Goal: Contribute content: Contribute content

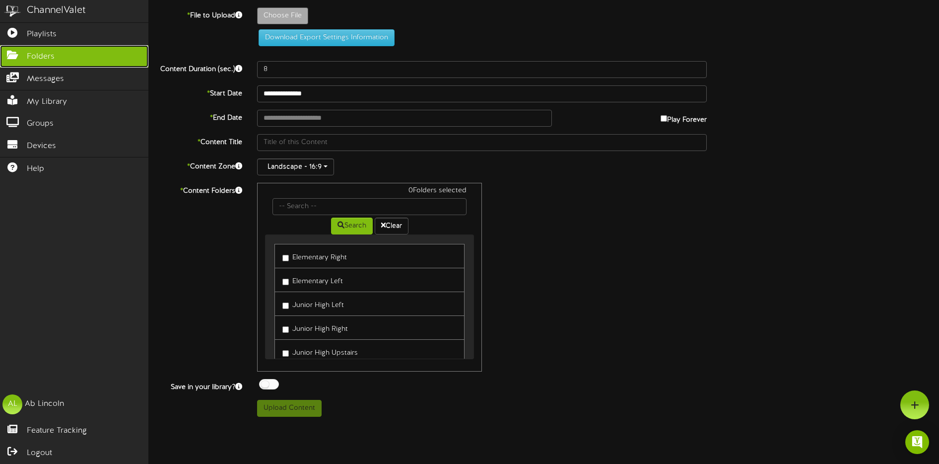
click at [21, 57] on icon at bounding box center [12, 53] width 25 height 7
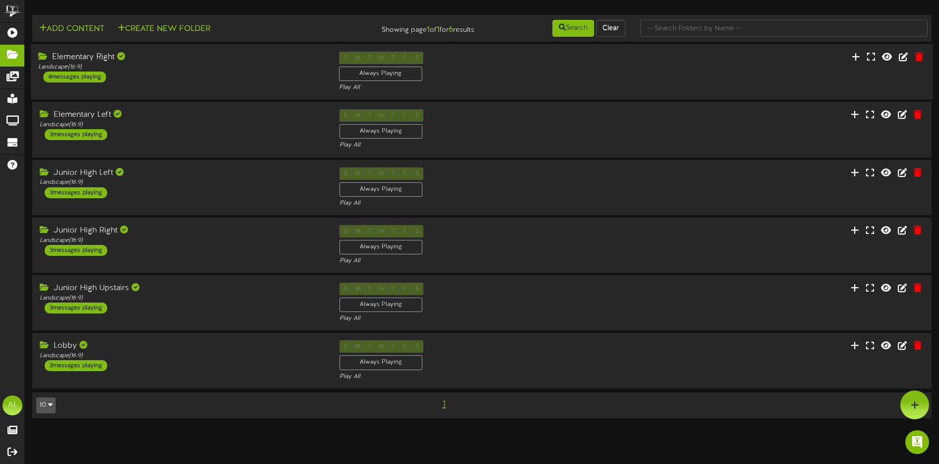
click at [217, 84] on div "Elementary Right Landscape ( 16:9 ) 4 messages playing S M T W T F S Always Pla…" at bounding box center [482, 72] width 902 height 41
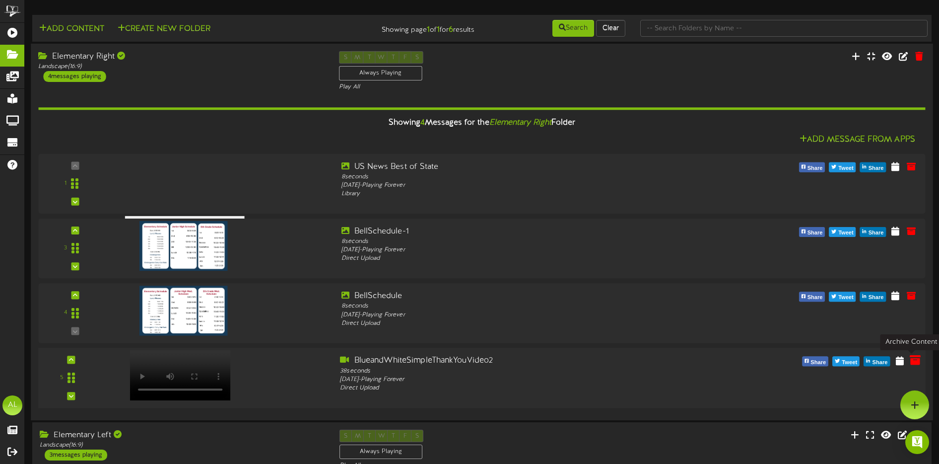
click at [915, 361] on icon at bounding box center [915, 360] width 11 height 11
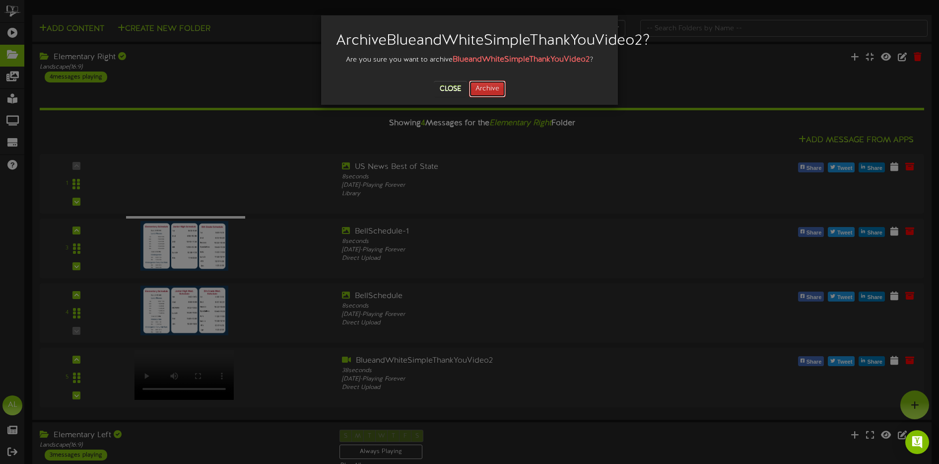
click at [495, 97] on button "Archive" at bounding box center [487, 88] width 37 height 17
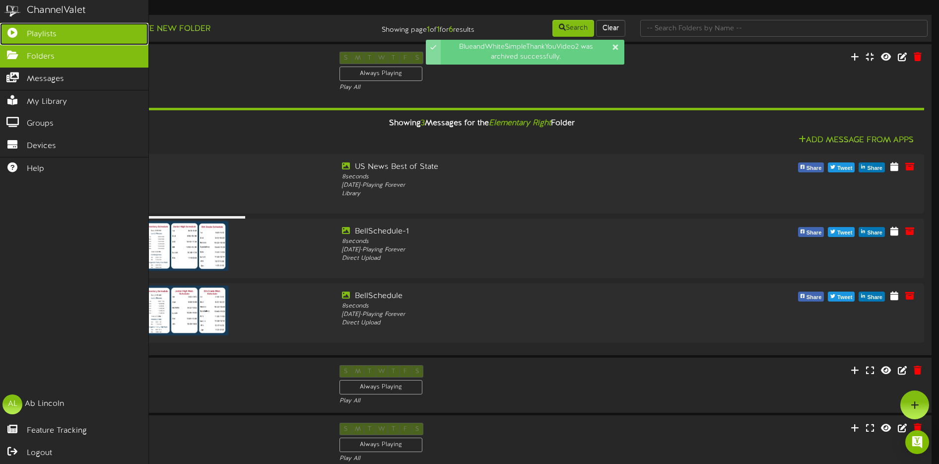
click at [52, 37] on span "Playlists" at bounding box center [42, 34] width 30 height 11
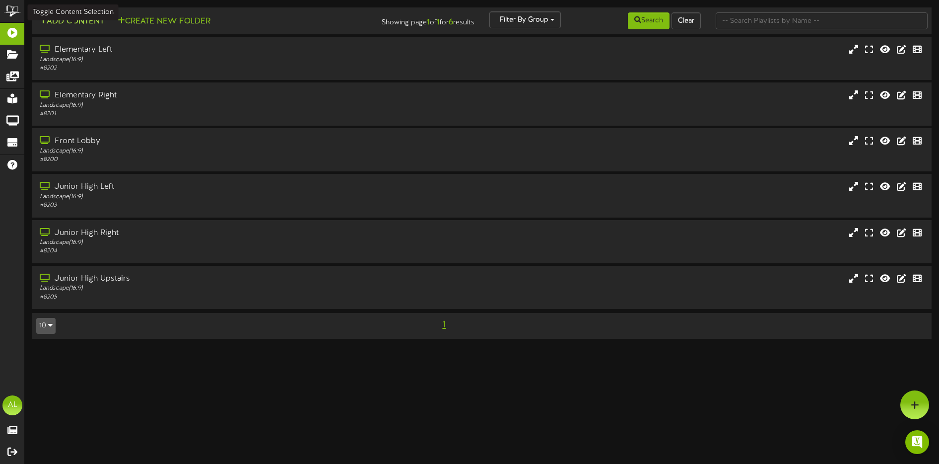
click at [83, 24] on button "Add Content" at bounding box center [71, 21] width 71 height 12
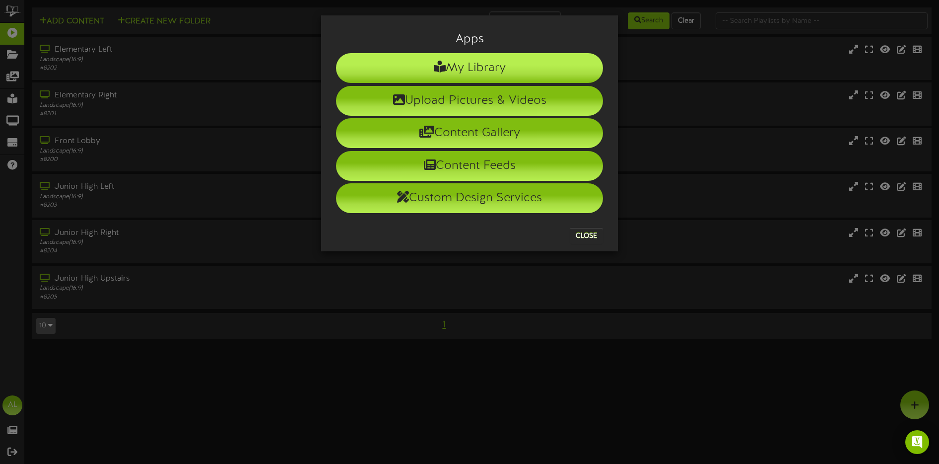
click at [449, 73] on li "My Library" at bounding box center [469, 68] width 267 height 30
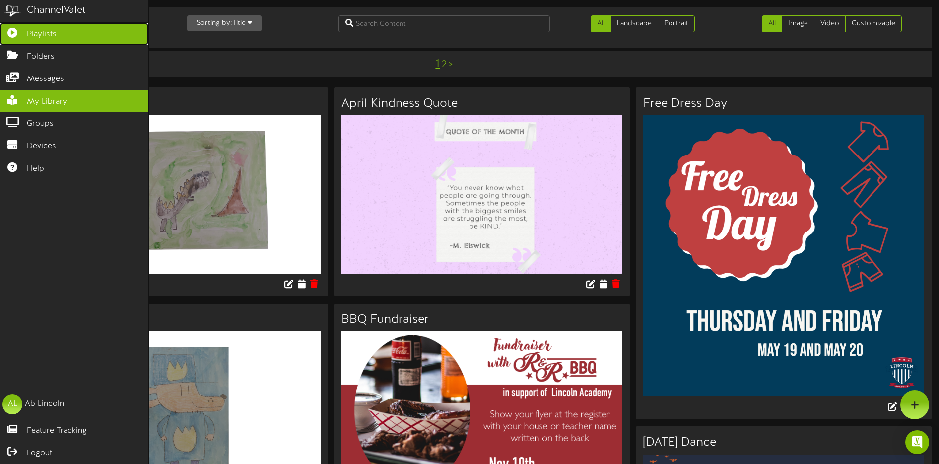
click at [34, 37] on span "Playlists" at bounding box center [42, 34] width 30 height 11
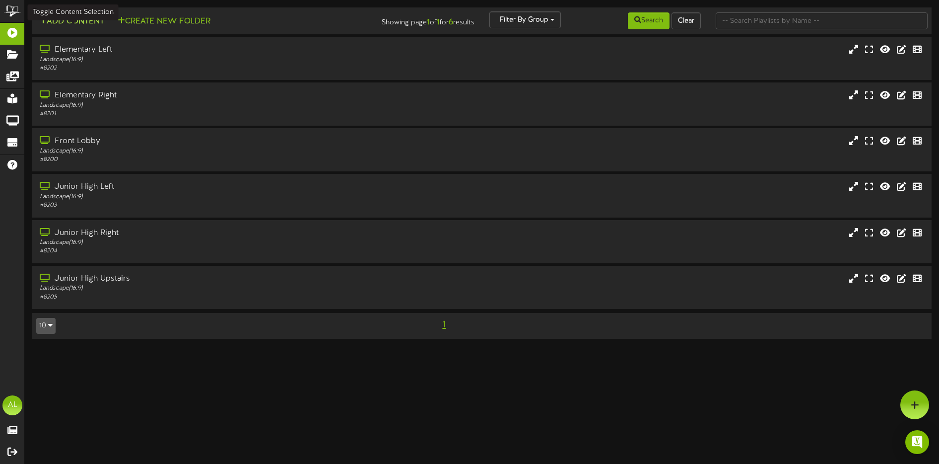
click at [73, 23] on button "Add Content" at bounding box center [71, 21] width 71 height 12
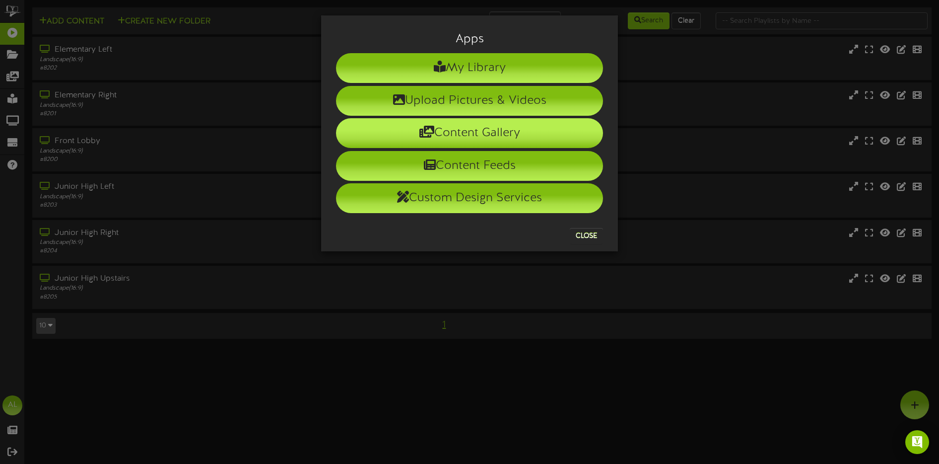
click at [504, 136] on li "Content Gallery" at bounding box center [469, 133] width 267 height 30
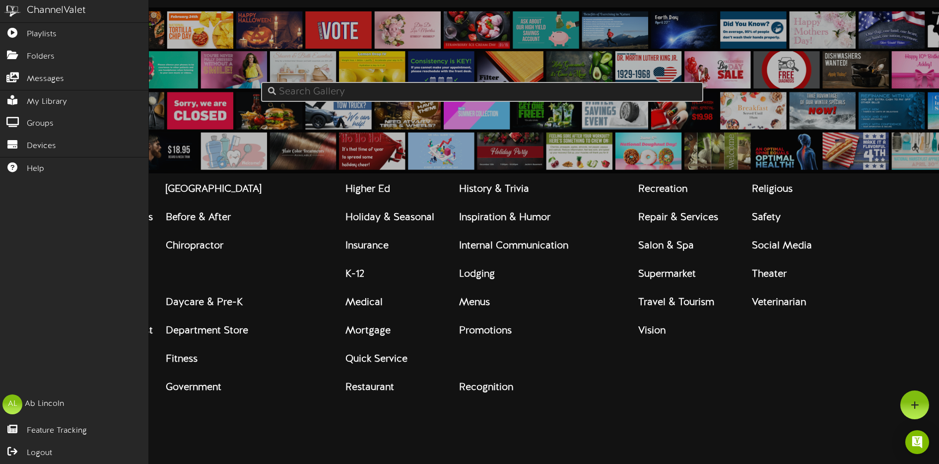
click at [41, 12] on div "ChannelValet" at bounding box center [56, 10] width 59 height 14
click at [41, 25] on link "Playlists" at bounding box center [74, 34] width 148 height 22
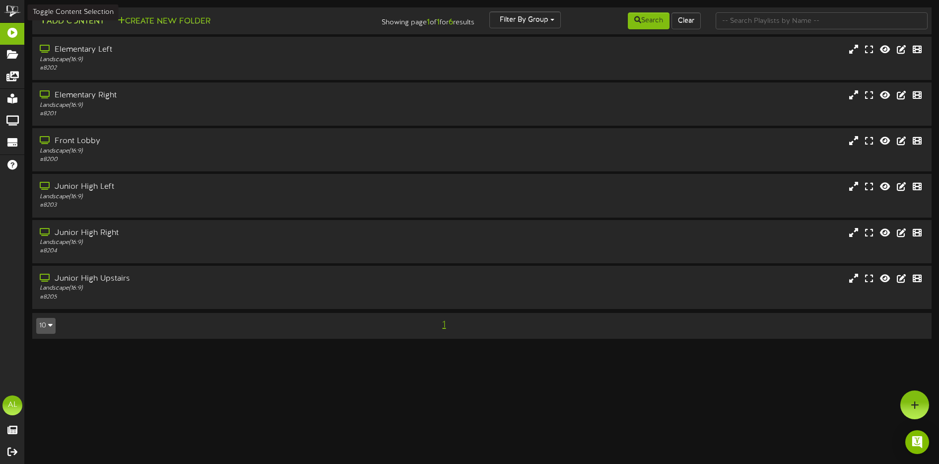
click at [94, 16] on button "Add Content" at bounding box center [71, 21] width 71 height 12
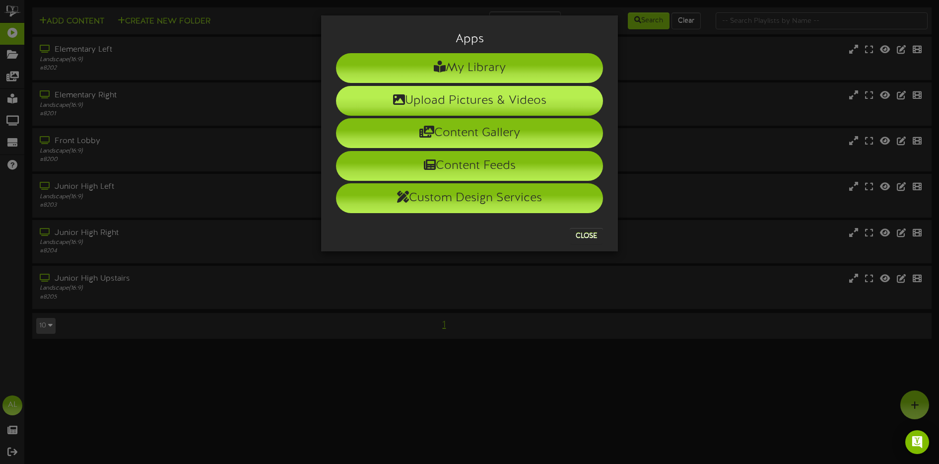
click at [484, 95] on li "Upload Pictures & Videos" at bounding box center [469, 101] width 267 height 30
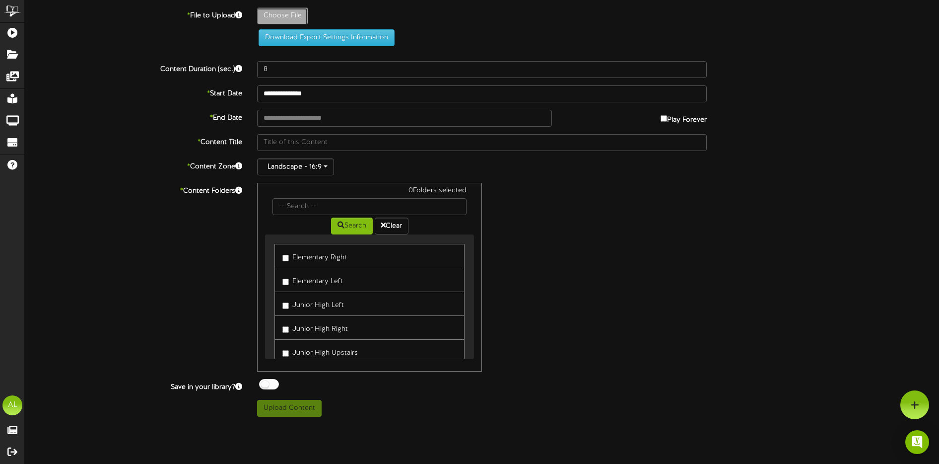
type input "**********"
type input "BlueandWhiteSimpleThankYouVideo3"
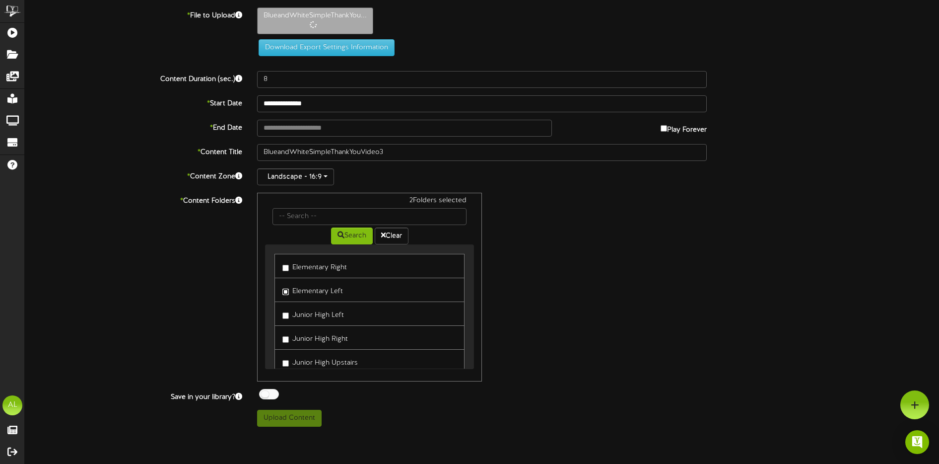
type input "48"
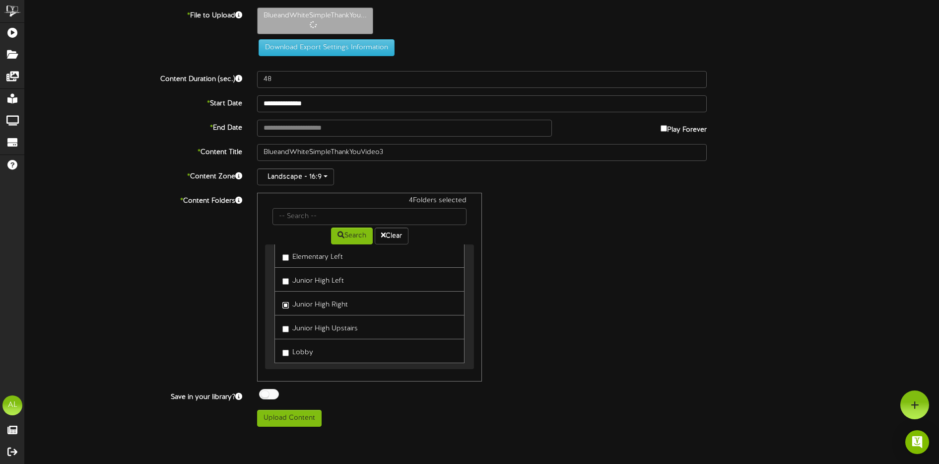
scroll to position [42, 0]
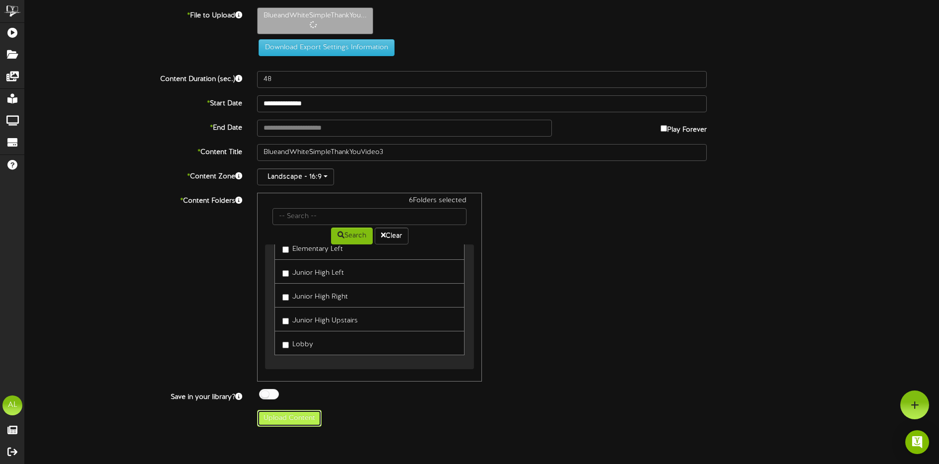
click at [304, 414] on button "Upload Content" at bounding box center [289, 418] width 65 height 17
type input "**********"
